Goal: Information Seeking & Learning: Learn about a topic

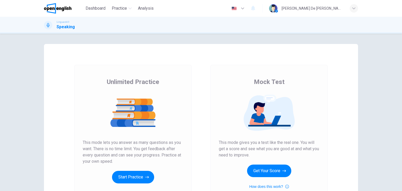
scroll to position [26, 0]
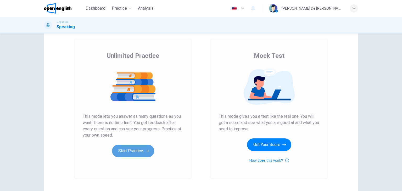
click at [142, 152] on button "Start Practice" at bounding box center [133, 151] width 42 height 13
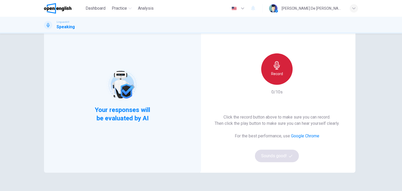
click at [273, 68] on icon "button" at bounding box center [276, 65] width 8 height 8
click at [275, 65] on icon "button" at bounding box center [276, 65] width 6 height 8
click at [274, 64] on icon "button" at bounding box center [276, 65] width 6 height 8
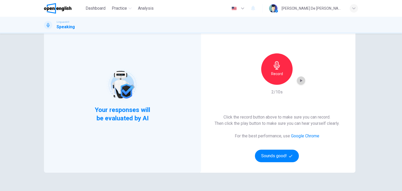
click at [298, 81] on icon "button" at bounding box center [300, 80] width 5 height 5
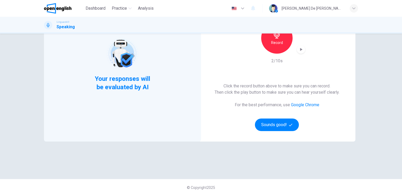
scroll to position [62, 0]
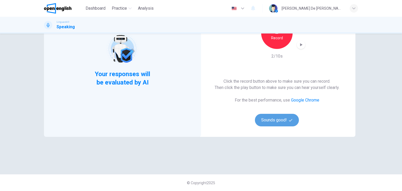
click at [282, 118] on button "Sounds good!" at bounding box center [277, 120] width 44 height 13
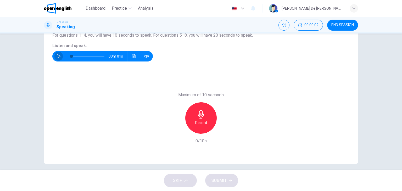
click at [58, 56] on icon "button" at bounding box center [58, 56] width 4 height 4
click at [198, 114] on icon "button" at bounding box center [201, 114] width 8 height 8
click at [200, 113] on icon "button" at bounding box center [201, 114] width 8 height 8
click at [225, 179] on span "SUBMIT" at bounding box center [218, 180] width 15 height 7
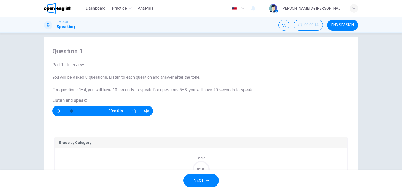
scroll to position [7, 0]
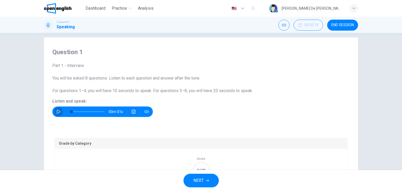
click at [57, 110] on icon "button" at bounding box center [59, 112] width 4 height 4
type input "*"
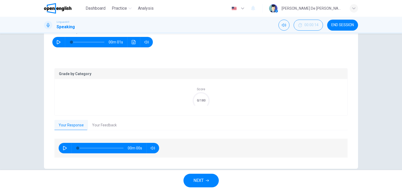
scroll to position [85, 0]
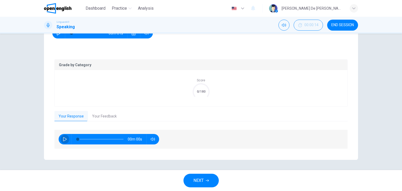
click at [63, 138] on icon "button" at bounding box center [65, 139] width 4 height 4
type input "*"
click at [63, 138] on icon "button" at bounding box center [65, 139] width 4 height 4
click at [152, 140] on icon "button" at bounding box center [153, 139] width 4 height 4
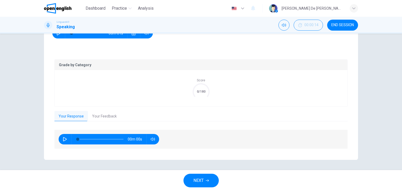
click at [202, 179] on span "NEXT" at bounding box center [198, 180] width 10 height 7
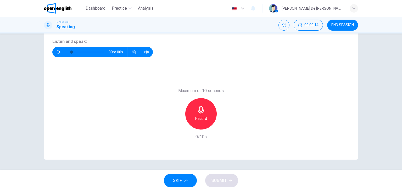
scroll to position [66, 0]
click at [57, 53] on icon "button" at bounding box center [59, 52] width 4 height 4
click at [57, 51] on icon "button" at bounding box center [59, 52] width 4 height 4
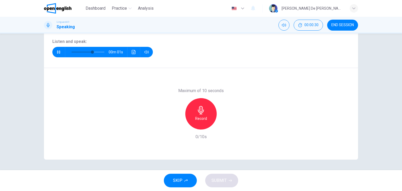
click at [57, 51] on icon "button" at bounding box center [58, 51] width 3 height 3
click at [56, 51] on icon "button" at bounding box center [58, 52] width 4 height 4
click at [57, 51] on icon "button" at bounding box center [59, 52] width 4 height 4
click at [58, 53] on icon "button" at bounding box center [58, 52] width 4 height 4
click at [59, 50] on icon "button" at bounding box center [58, 52] width 4 height 4
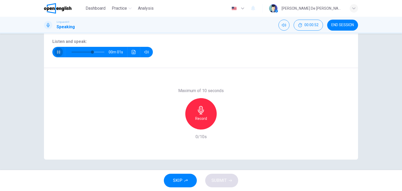
click at [59, 50] on icon "button" at bounding box center [58, 52] width 4 height 4
click at [58, 52] on icon "button" at bounding box center [58, 52] width 4 height 4
click at [57, 53] on icon "button" at bounding box center [58, 52] width 4 height 4
click at [181, 180] on span "SKIP" at bounding box center [177, 180] width 9 height 7
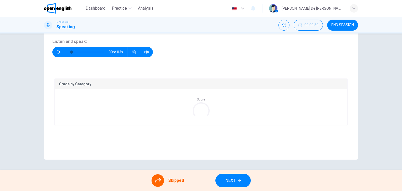
click at [57, 50] on icon "button" at bounding box center [58, 52] width 4 height 4
click at [236, 180] on button "NEXT" at bounding box center [232, 181] width 35 height 14
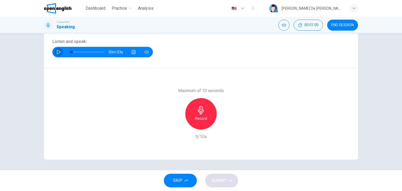
click at [57, 51] on icon "button" at bounding box center [58, 52] width 4 height 4
type input "*"
click at [199, 109] on icon "button" at bounding box center [201, 110] width 8 height 8
click at [224, 125] on icon "button" at bounding box center [225, 125] width 2 height 3
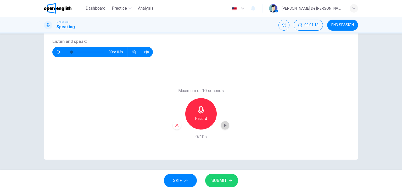
click at [224, 126] on icon "button" at bounding box center [225, 125] width 2 height 3
click at [223, 179] on span "SUBMIT" at bounding box center [218, 180] width 15 height 7
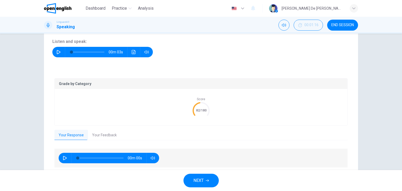
click at [63, 157] on icon "button" at bounding box center [65, 158] width 4 height 4
click at [64, 157] on icon "button" at bounding box center [65, 158] width 4 height 4
click at [63, 157] on icon "button" at bounding box center [65, 158] width 4 height 4
type input "*"
click at [65, 156] on icon "button" at bounding box center [65, 158] width 4 height 4
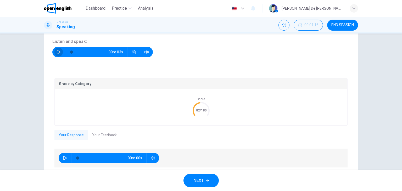
click at [56, 52] on icon "button" at bounding box center [58, 52] width 4 height 4
click at [64, 158] on icon "button" at bounding box center [65, 158] width 4 height 4
type input "**"
type input "*"
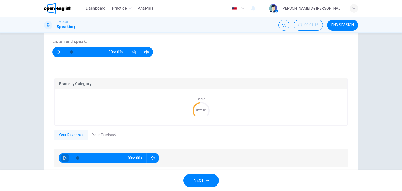
click at [64, 158] on icon "button" at bounding box center [65, 158] width 4 height 4
type input "*"
click at [101, 137] on button "Your Feedback" at bounding box center [104, 135] width 33 height 11
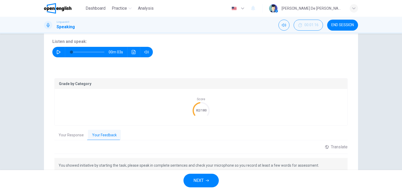
click at [77, 134] on button "Your Response" at bounding box center [70, 135] width 33 height 11
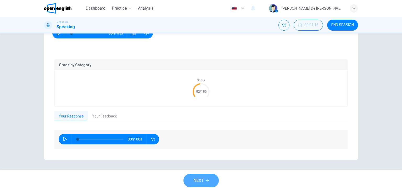
click at [201, 176] on button "NEXT" at bounding box center [200, 181] width 35 height 14
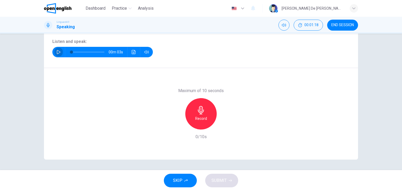
click at [57, 50] on icon "button" at bounding box center [58, 52] width 4 height 4
type input "*"
click at [200, 110] on icon "button" at bounding box center [201, 110] width 8 height 8
click at [221, 180] on span "SUBMIT" at bounding box center [218, 180] width 15 height 7
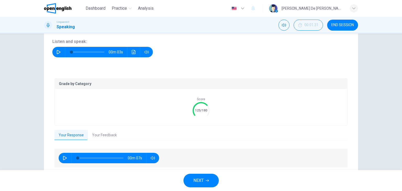
click at [63, 156] on icon "button" at bounding box center [65, 158] width 4 height 4
type input "*"
click at [206, 182] on button "NEXT" at bounding box center [200, 181] width 35 height 14
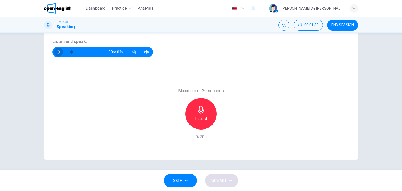
click at [59, 50] on icon "button" at bounding box center [58, 52] width 4 height 4
click at [199, 110] on icon "button" at bounding box center [201, 110] width 6 height 8
click at [199, 109] on icon "button" at bounding box center [201, 110] width 8 height 8
click at [227, 180] on button "SUBMIT" at bounding box center [221, 181] width 33 height 14
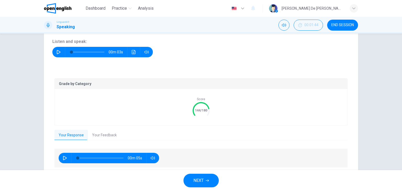
click at [107, 132] on button "Your Feedback" at bounding box center [104, 135] width 33 height 11
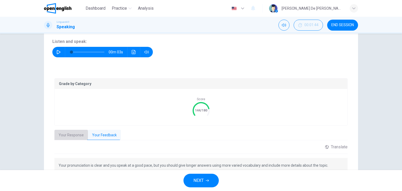
click at [74, 134] on button "Your Response" at bounding box center [70, 135] width 33 height 11
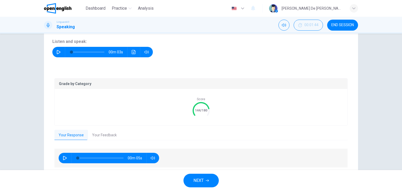
click at [198, 177] on span "NEXT" at bounding box center [198, 180] width 10 height 7
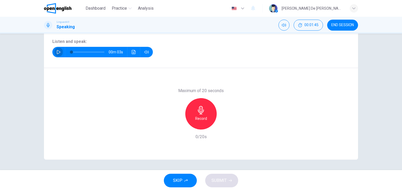
click at [58, 52] on icon "button" at bounding box center [58, 52] width 4 height 4
click at [200, 108] on icon "button" at bounding box center [201, 110] width 8 height 8
click at [200, 110] on icon "button" at bounding box center [201, 110] width 8 height 8
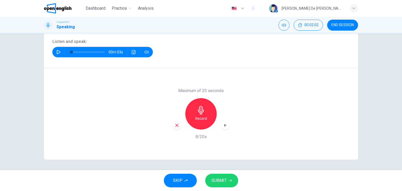
click at [222, 177] on span "SUBMIT" at bounding box center [218, 180] width 15 height 7
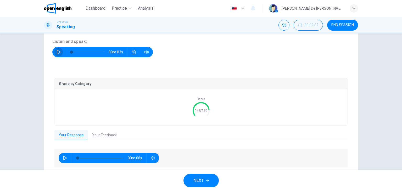
click at [57, 52] on icon "button" at bounding box center [58, 52] width 4 height 4
type input "**"
click at [64, 158] on icon "button" at bounding box center [65, 158] width 4 height 4
type input "*"
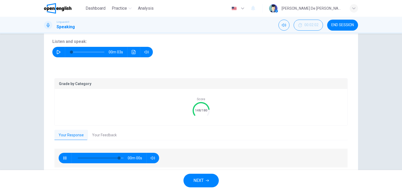
type input "*"
click at [108, 135] on button "Your Feedback" at bounding box center [104, 135] width 33 height 11
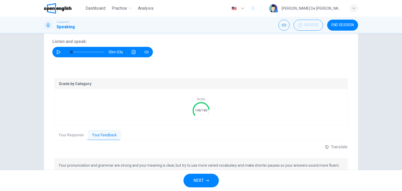
click at [77, 134] on button "Your Response" at bounding box center [70, 135] width 33 height 11
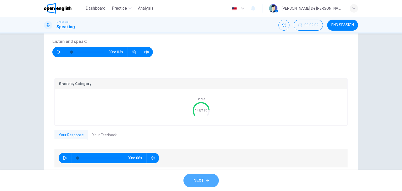
click at [197, 176] on button "NEXT" at bounding box center [200, 181] width 35 height 14
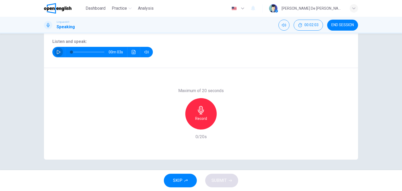
click at [58, 52] on icon "button" at bounding box center [59, 52] width 4 height 4
click at [198, 109] on icon "button" at bounding box center [201, 110] width 8 height 8
click at [199, 107] on icon "button" at bounding box center [201, 110] width 8 height 8
click at [221, 183] on span "SUBMIT" at bounding box center [218, 180] width 15 height 7
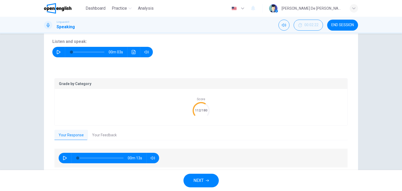
click at [57, 51] on icon "button" at bounding box center [59, 52] width 4 height 4
type input "**"
click at [63, 157] on icon "button" at bounding box center [65, 158] width 4 height 4
type input "*"
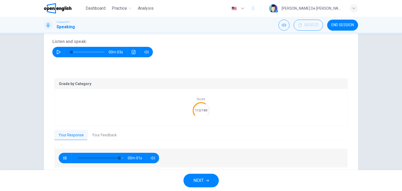
type input "*"
click at [96, 133] on button "Your Feedback" at bounding box center [104, 135] width 33 height 11
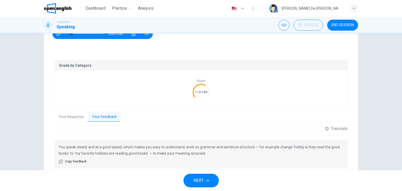
scroll to position [92, 0]
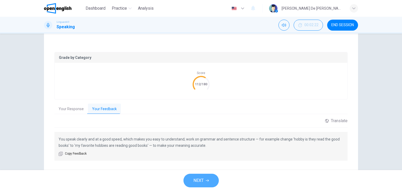
click at [196, 175] on button "NEXT" at bounding box center [200, 181] width 35 height 14
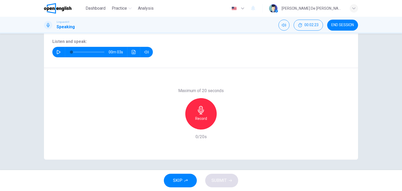
click at [55, 54] on button "button" at bounding box center [58, 52] width 8 height 10
type input "*"
click at [201, 110] on icon "button" at bounding box center [201, 110] width 6 height 8
click at [198, 110] on icon "button" at bounding box center [201, 110] width 6 height 8
drag, startPoint x: 218, startPoint y: 178, endPoint x: 401, endPoint y: 164, distance: 184.0
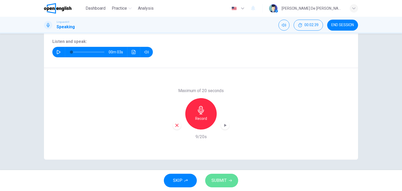
click at [218, 179] on span "SUBMIT" at bounding box center [218, 180] width 15 height 7
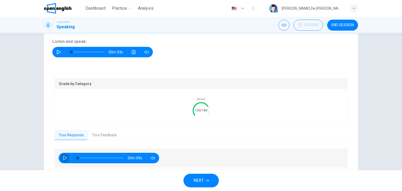
click at [63, 156] on icon "button" at bounding box center [65, 158] width 4 height 4
type input "*"
click at [104, 138] on button "Your Feedback" at bounding box center [104, 135] width 33 height 11
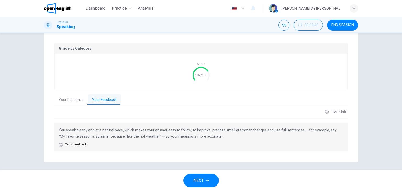
scroll to position [104, 0]
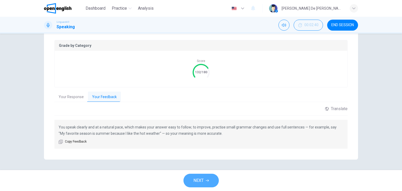
click at [203, 178] on span "NEXT" at bounding box center [198, 180] width 10 height 7
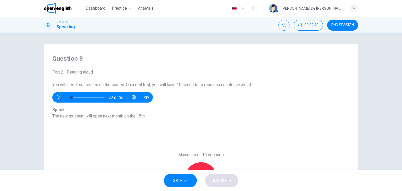
scroll to position [26, 0]
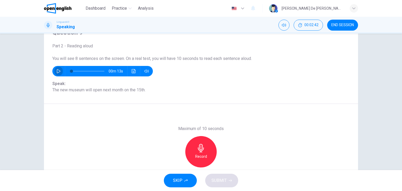
click at [57, 69] on icon "button" at bounding box center [59, 71] width 4 height 4
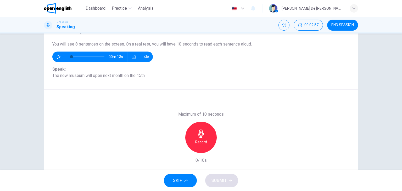
scroll to position [52, 0]
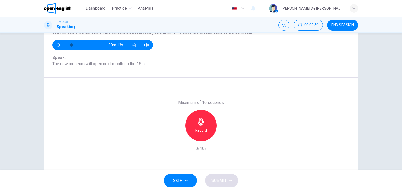
click at [204, 122] on div "Record" at bounding box center [200, 125] width 31 height 31
click at [199, 122] on icon "button" at bounding box center [201, 122] width 8 height 8
click at [222, 179] on span "SUBMIT" at bounding box center [218, 180] width 15 height 7
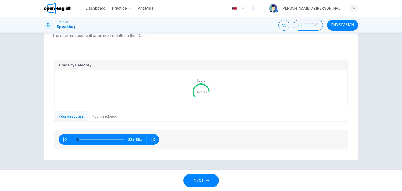
scroll to position [81, 0]
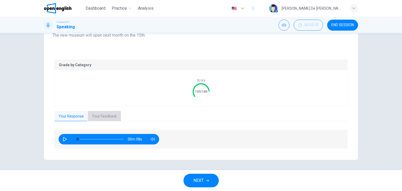
click at [104, 116] on button "Your Feedback" at bounding box center [104, 116] width 33 height 11
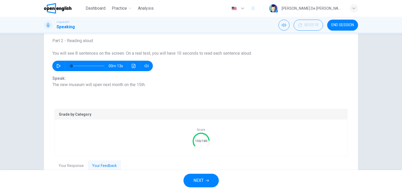
scroll to position [28, 0]
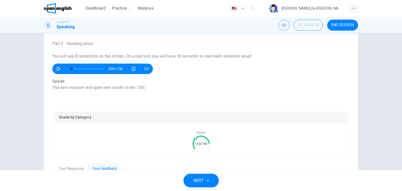
click at [194, 180] on span "NEXT" at bounding box center [198, 180] width 10 height 7
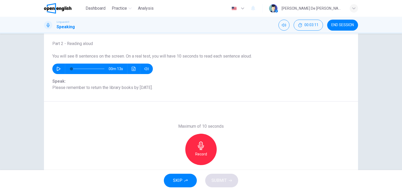
click at [59, 70] on icon "button" at bounding box center [58, 69] width 4 height 4
type input "*"
click at [199, 146] on icon "button" at bounding box center [201, 145] width 8 height 8
click at [222, 177] on span "SUBMIT" at bounding box center [218, 180] width 15 height 7
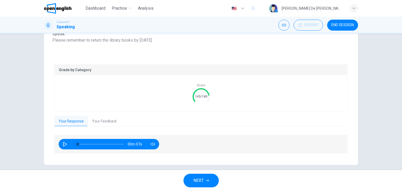
scroll to position [81, 0]
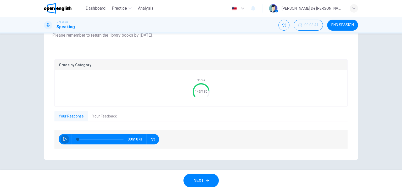
click at [62, 136] on button "button" at bounding box center [65, 139] width 8 height 10
type input "*"
click at [105, 114] on button "Your Feedback" at bounding box center [104, 116] width 33 height 11
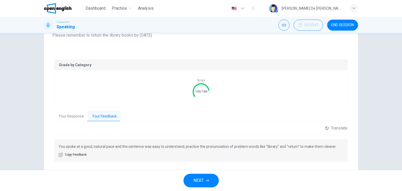
click at [204, 185] on button "NEXT" at bounding box center [200, 181] width 35 height 14
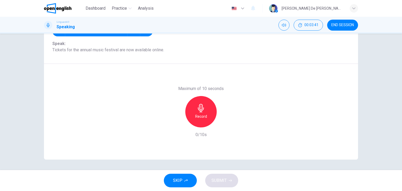
scroll to position [14, 0]
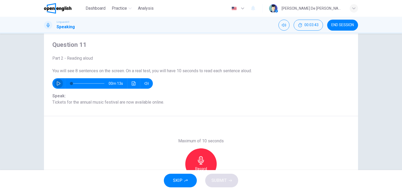
click at [58, 81] on icon "button" at bounding box center [58, 83] width 4 height 4
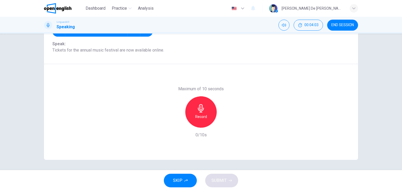
scroll to position [66, 0]
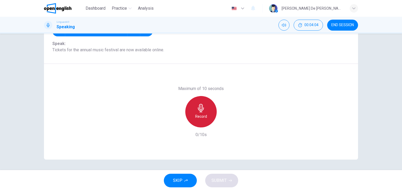
click at [204, 109] on div "Record" at bounding box center [200, 111] width 31 height 31
click at [200, 108] on icon "button" at bounding box center [201, 108] width 8 height 8
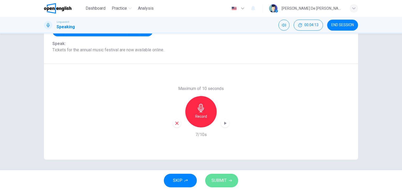
click at [224, 181] on span "SUBMIT" at bounding box center [218, 180] width 15 height 7
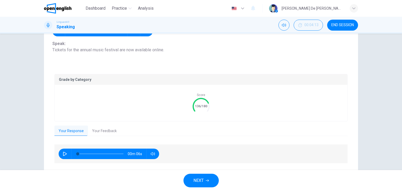
click at [113, 130] on button "Your Feedback" at bounding box center [104, 130] width 33 height 11
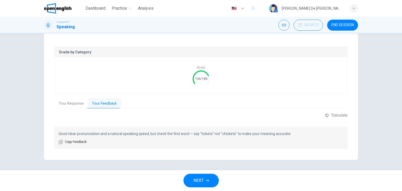
scroll to position [94, 0]
click at [195, 181] on span "NEXT" at bounding box center [198, 180] width 10 height 7
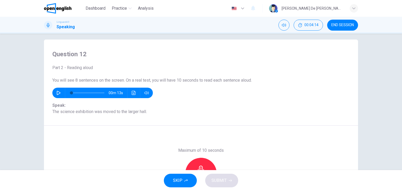
scroll to position [0, 0]
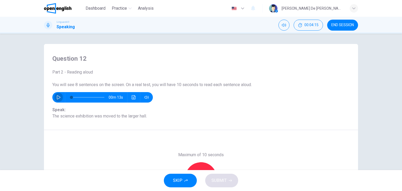
click at [56, 99] on icon "button" at bounding box center [58, 97] width 4 height 4
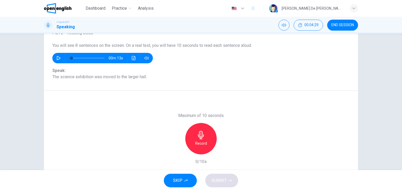
scroll to position [52, 0]
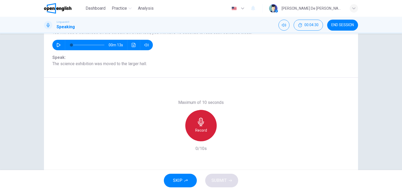
click at [199, 122] on icon "button" at bounding box center [201, 122] width 8 height 8
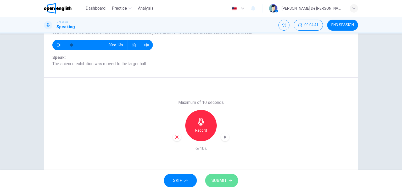
click at [220, 176] on button "SUBMIT" at bounding box center [221, 181] width 33 height 14
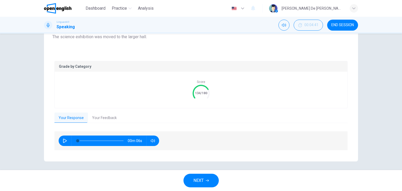
scroll to position [81, 0]
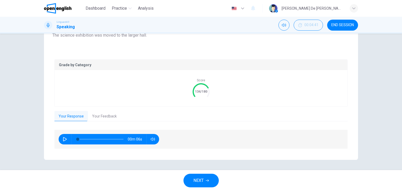
click at [108, 115] on button "Your Feedback" at bounding box center [104, 116] width 33 height 11
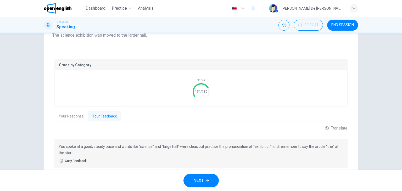
click at [196, 180] on span "NEXT" at bounding box center [198, 180] width 10 height 7
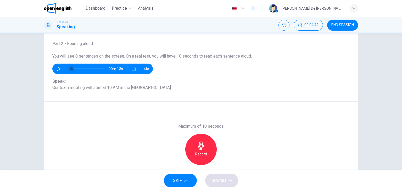
scroll to position [0, 0]
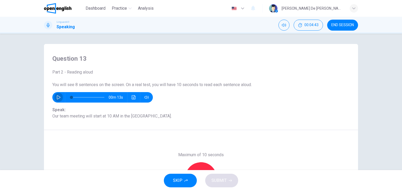
click at [57, 98] on icon "button" at bounding box center [58, 97] width 4 height 4
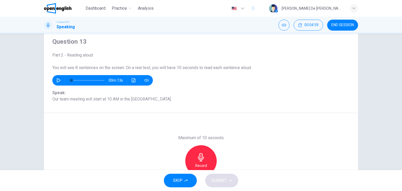
scroll to position [26, 0]
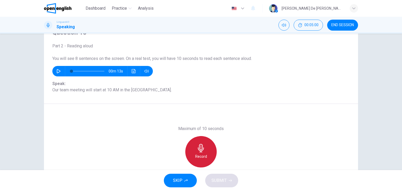
click at [199, 147] on icon "button" at bounding box center [201, 148] width 8 height 8
click at [199, 145] on icon "button" at bounding box center [201, 148] width 8 height 8
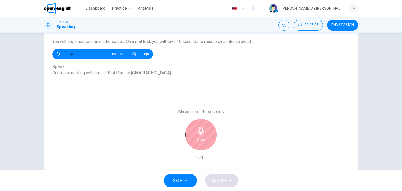
scroll to position [52, 0]
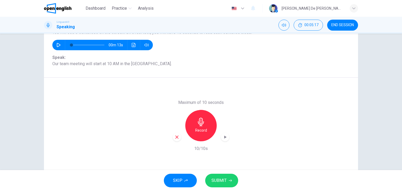
click at [223, 177] on span "SUBMIT" at bounding box center [218, 180] width 15 height 7
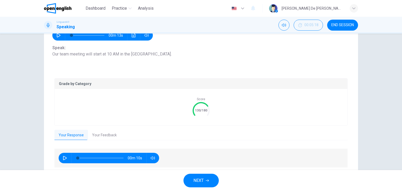
scroll to position [78, 0]
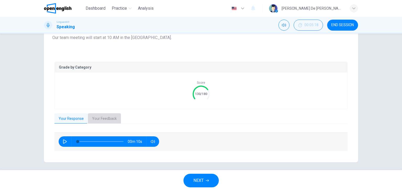
click at [109, 118] on button "Your Feedback" at bounding box center [104, 118] width 33 height 11
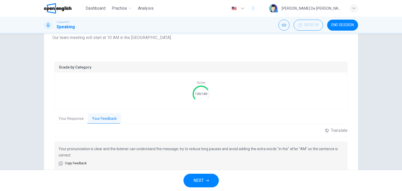
click at [202, 182] on span "NEXT" at bounding box center [198, 180] width 10 height 7
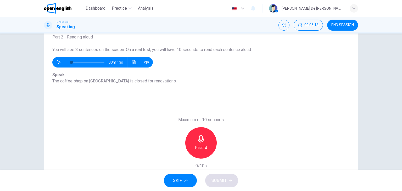
scroll to position [14, 0]
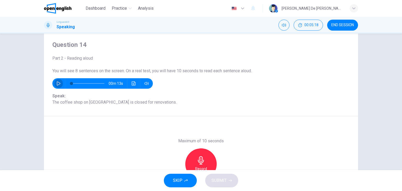
click at [56, 81] on icon "button" at bounding box center [58, 83] width 4 height 4
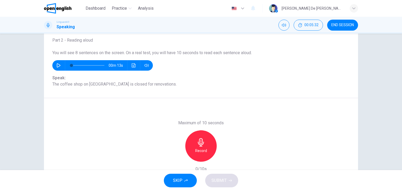
scroll to position [40, 0]
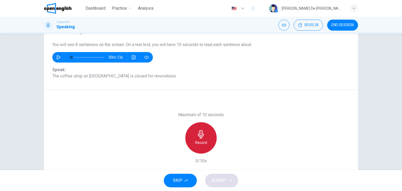
click at [201, 135] on icon "button" at bounding box center [201, 134] width 8 height 8
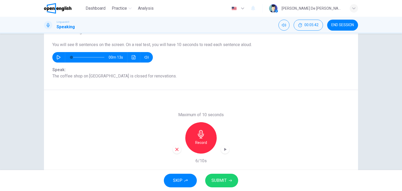
click at [221, 183] on span "SUBMIT" at bounding box center [218, 180] width 15 height 7
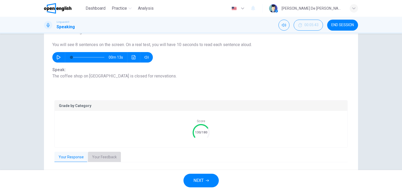
click at [104, 159] on button "Your Feedback" at bounding box center [104, 157] width 33 height 11
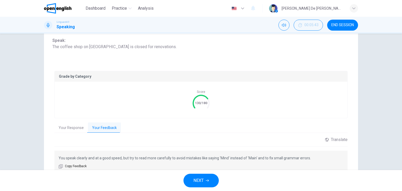
scroll to position [94, 0]
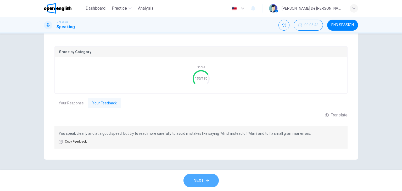
click at [204, 180] on button "NEXT" at bounding box center [200, 181] width 35 height 14
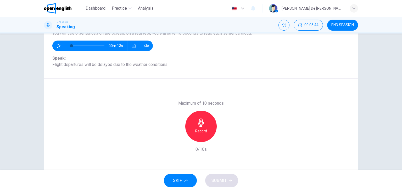
scroll to position [14, 0]
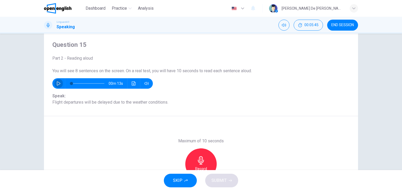
click at [57, 82] on icon "button" at bounding box center [59, 83] width 4 height 4
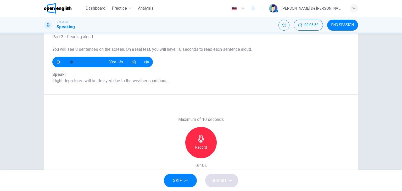
scroll to position [66, 0]
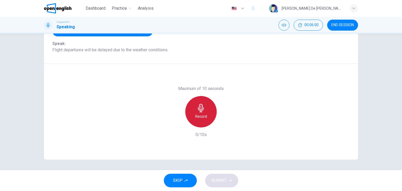
click at [201, 108] on icon "button" at bounding box center [201, 108] width 8 height 8
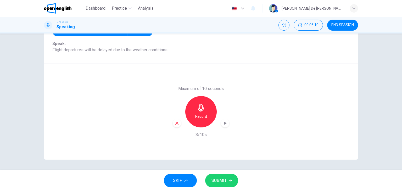
click at [221, 177] on span "SUBMIT" at bounding box center [218, 180] width 15 height 7
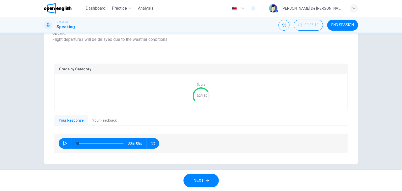
scroll to position [81, 0]
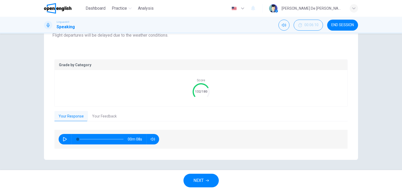
click at [106, 118] on button "Your Feedback" at bounding box center [104, 116] width 33 height 11
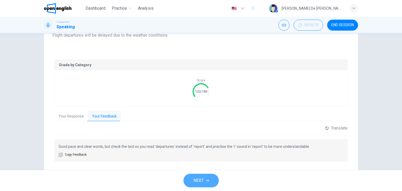
click at [204, 182] on button "NEXT" at bounding box center [200, 181] width 35 height 14
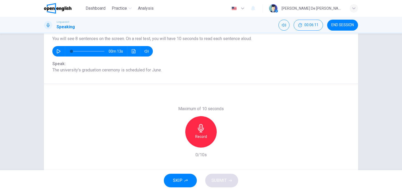
scroll to position [14, 0]
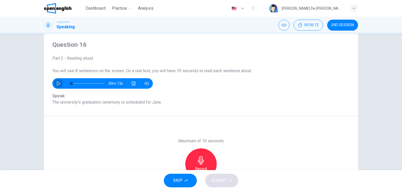
click at [57, 81] on icon "button" at bounding box center [59, 83] width 4 height 4
type input "*"
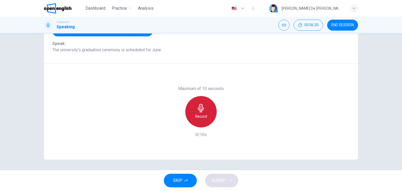
click at [199, 105] on icon "button" at bounding box center [201, 108] width 6 height 8
click at [200, 108] on icon "button" at bounding box center [201, 108] width 8 height 8
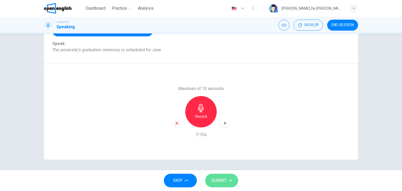
click at [219, 182] on span "SUBMIT" at bounding box center [218, 180] width 15 height 7
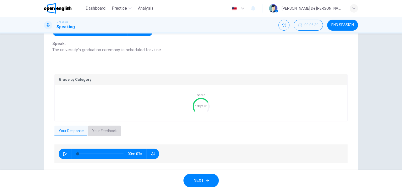
click at [101, 129] on button "Your Feedback" at bounding box center [104, 130] width 33 height 11
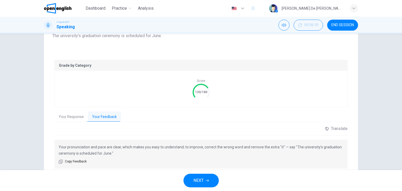
scroll to position [92, 0]
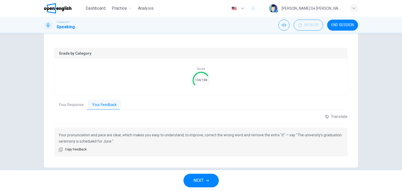
click at [207, 177] on button "NEXT" at bounding box center [200, 181] width 35 height 14
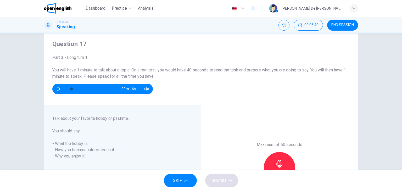
scroll to position [26, 0]
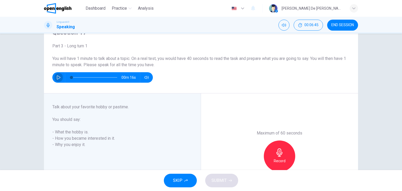
click at [57, 77] on icon "button" at bounding box center [58, 77] width 4 height 4
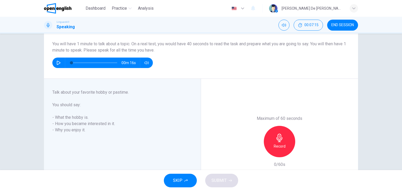
scroll to position [52, 0]
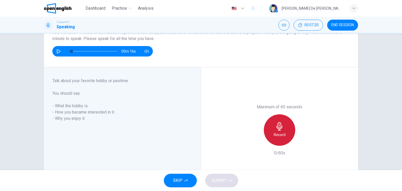
click at [278, 124] on icon "button" at bounding box center [279, 126] width 6 height 8
click at [279, 125] on icon "button" at bounding box center [279, 126] width 6 height 8
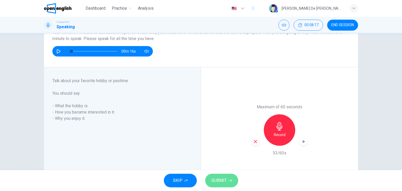
click at [228, 182] on button "SUBMIT" at bounding box center [221, 181] width 33 height 14
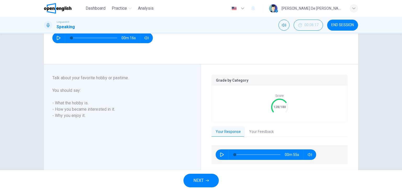
scroll to position [78, 0]
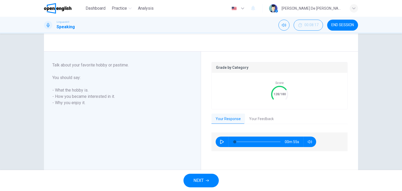
click at [260, 118] on button "Your Feedback" at bounding box center [261, 118] width 33 height 11
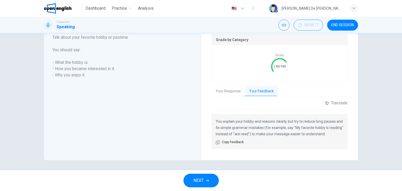
scroll to position [107, 0]
click at [210, 181] on button "NEXT" at bounding box center [200, 181] width 35 height 14
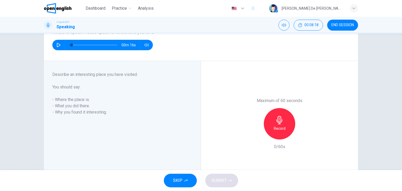
scroll to position [33, 0]
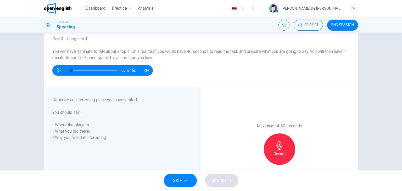
click at [56, 71] on icon "button" at bounding box center [58, 70] width 4 height 4
type input "*"
click at [278, 144] on icon "button" at bounding box center [279, 145] width 8 height 8
click at [278, 144] on icon "button" at bounding box center [279, 145] width 6 height 8
click at [218, 180] on span "SUBMIT" at bounding box center [218, 180] width 15 height 7
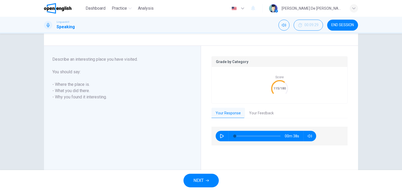
scroll to position [85, 0]
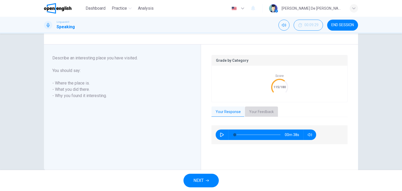
click at [256, 109] on button "Your Feedback" at bounding box center [261, 111] width 33 height 11
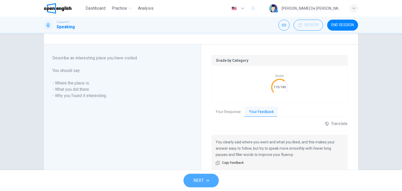
click at [209, 176] on button "NEXT" at bounding box center [200, 181] width 35 height 14
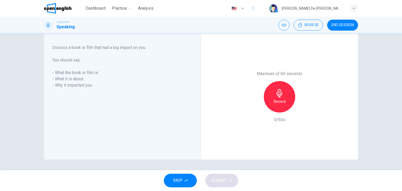
scroll to position [59, 0]
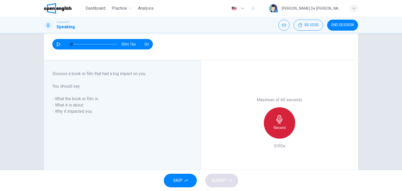
click at [277, 117] on icon "button" at bounding box center [279, 119] width 8 height 8
click at [278, 122] on icon "button" at bounding box center [279, 119] width 6 height 8
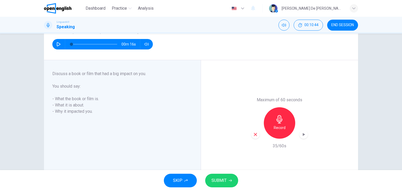
click at [227, 180] on button "SUBMIT" at bounding box center [221, 181] width 33 height 14
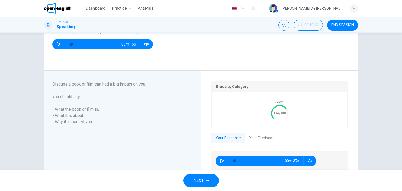
click at [259, 135] on button "Your Feedback" at bounding box center [261, 138] width 33 height 11
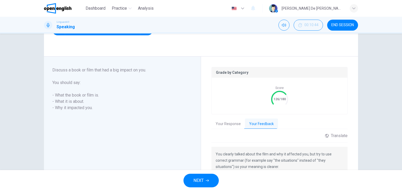
scroll to position [85, 0]
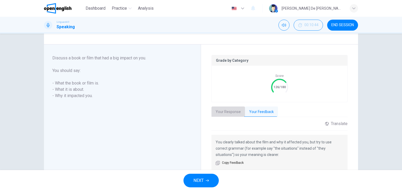
click at [227, 109] on button "Your Response" at bounding box center [227, 111] width 33 height 11
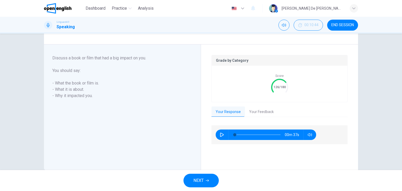
click at [250, 111] on button "Your Feedback" at bounding box center [261, 111] width 33 height 11
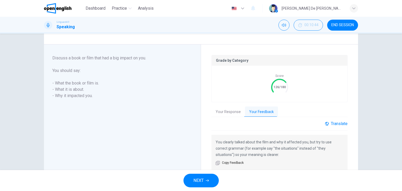
click at [336, 123] on div "Translate" at bounding box center [336, 123] width 22 height 5
click at [294, 125] on div "Translate ​ ​ Powered by" at bounding box center [279, 125] width 136 height 9
click at [335, 122] on div "Translate" at bounding box center [336, 123] width 22 height 5
click at [343, 23] on span "END SESSION" at bounding box center [342, 25] width 22 height 4
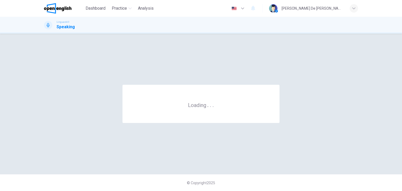
scroll to position [0, 0]
